Goal: Navigation & Orientation: Find specific page/section

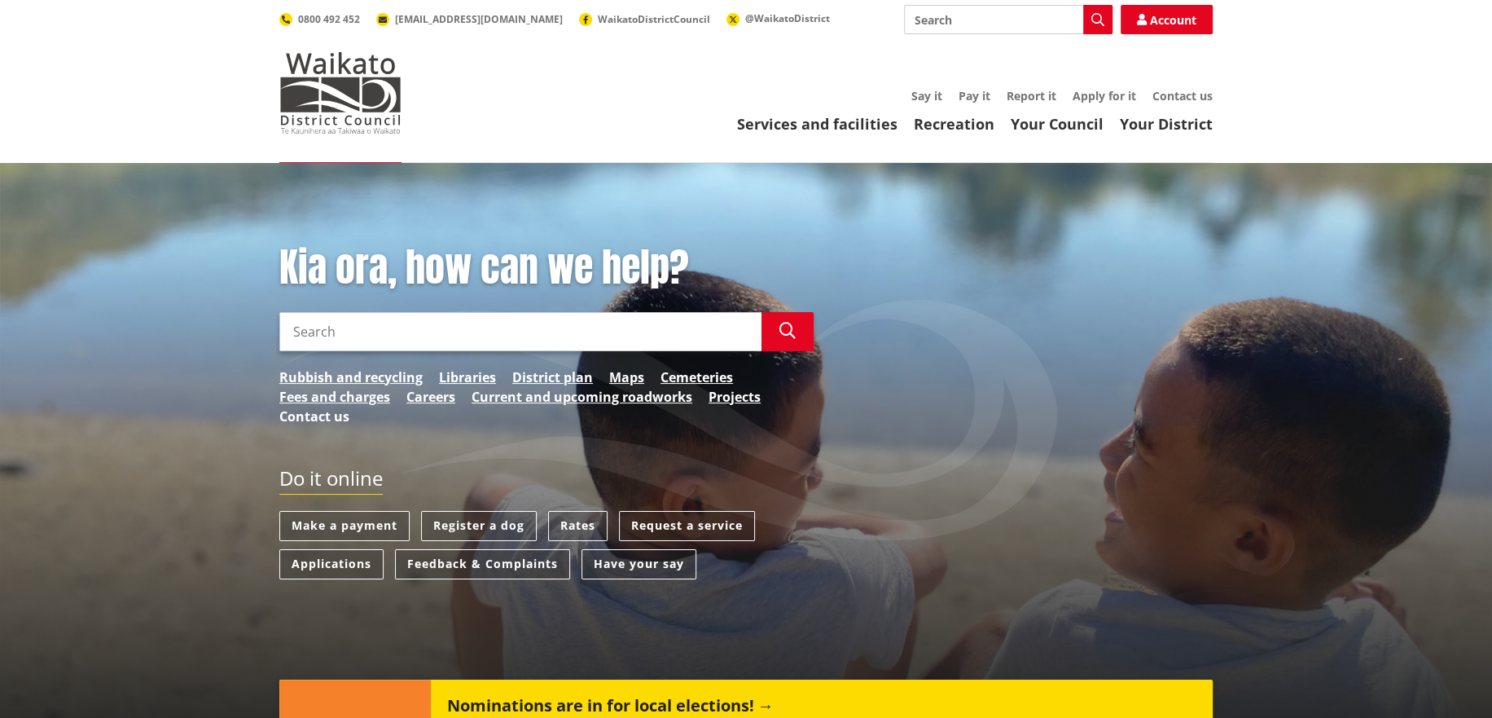
click at [319, 418] on link "Contact us" at bounding box center [314, 417] width 70 height 20
click at [1168, 128] on link "Your District" at bounding box center [1166, 124] width 93 height 20
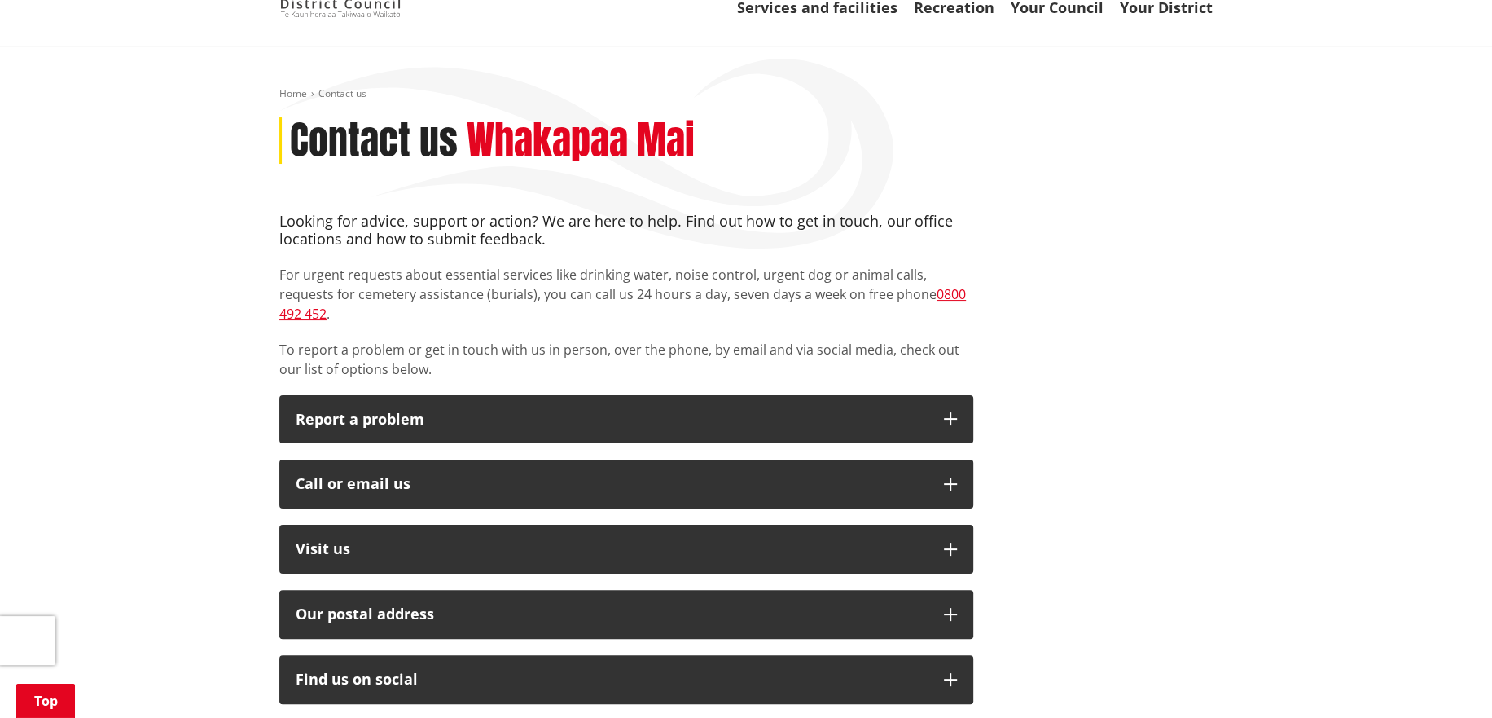
scroll to position [81, 0]
